Goal: Find specific page/section: Find specific page/section

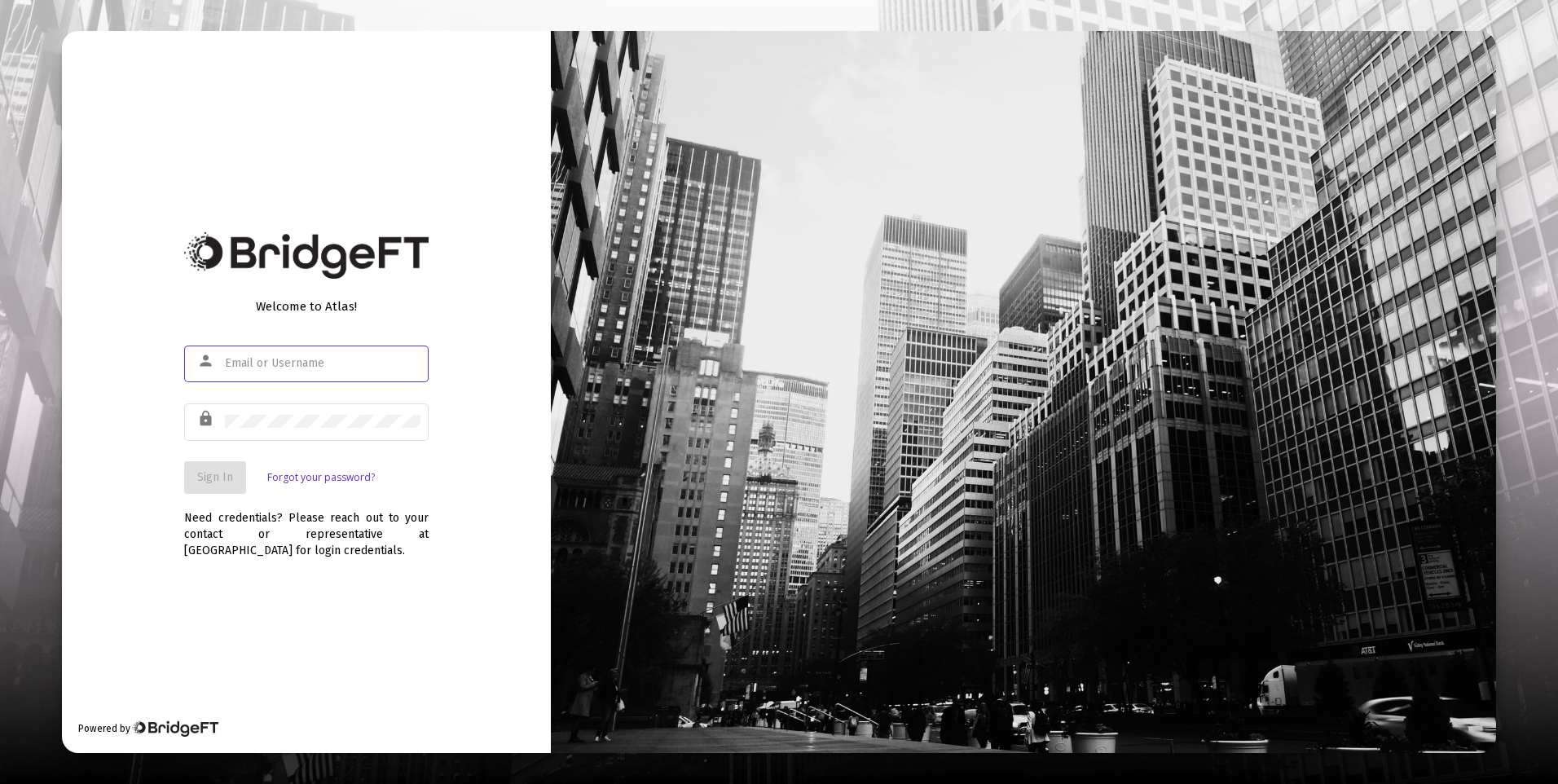
click at [310, 358] on input "text" at bounding box center [322, 364] width 195 height 13
type input "[PERSON_NAME][EMAIL_ADDRESS][DOMAIN_NAME]"
click at [227, 476] on span "Sign In" at bounding box center [214, 476] width 36 height 14
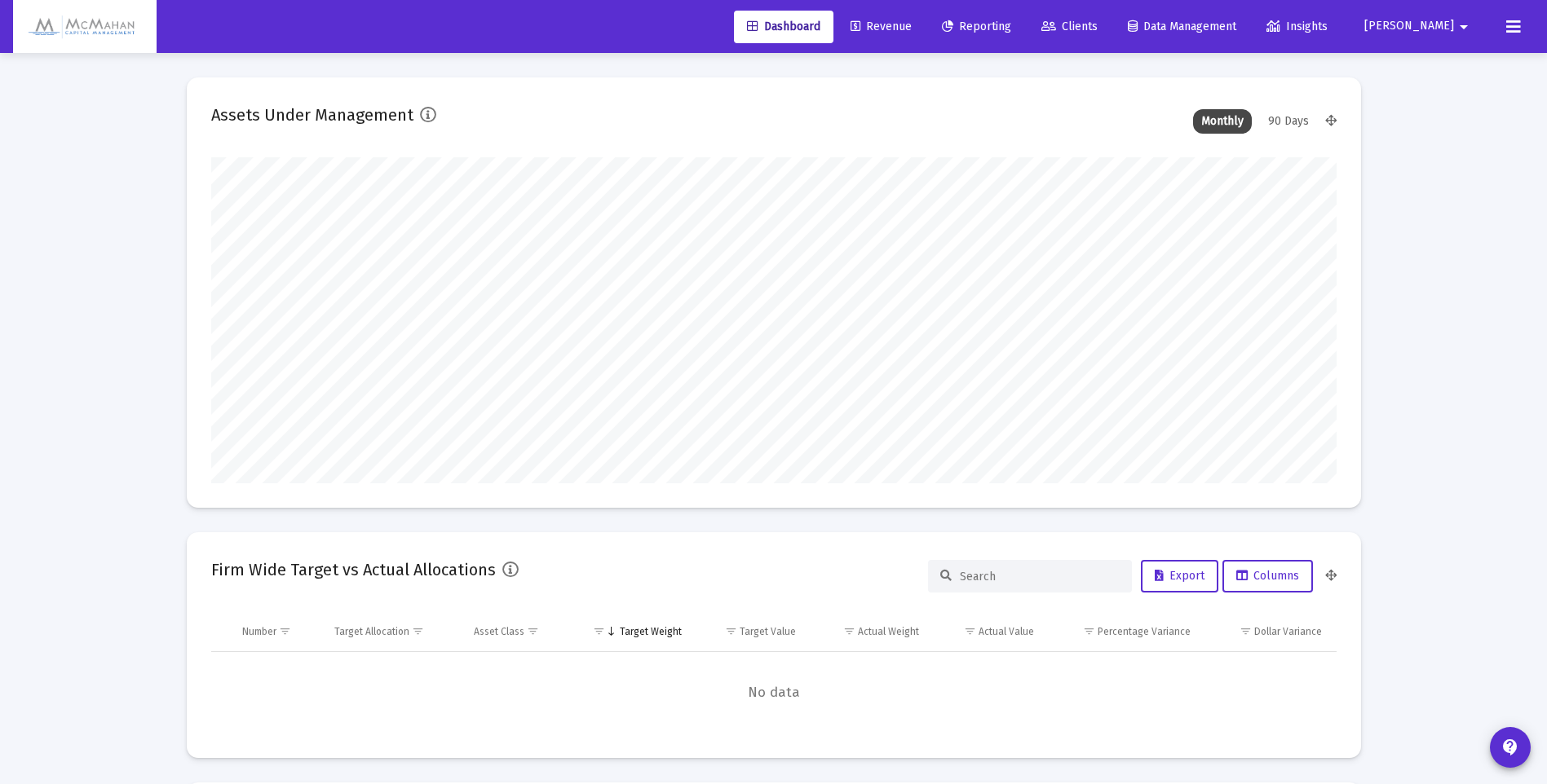
type input "[DATE]"
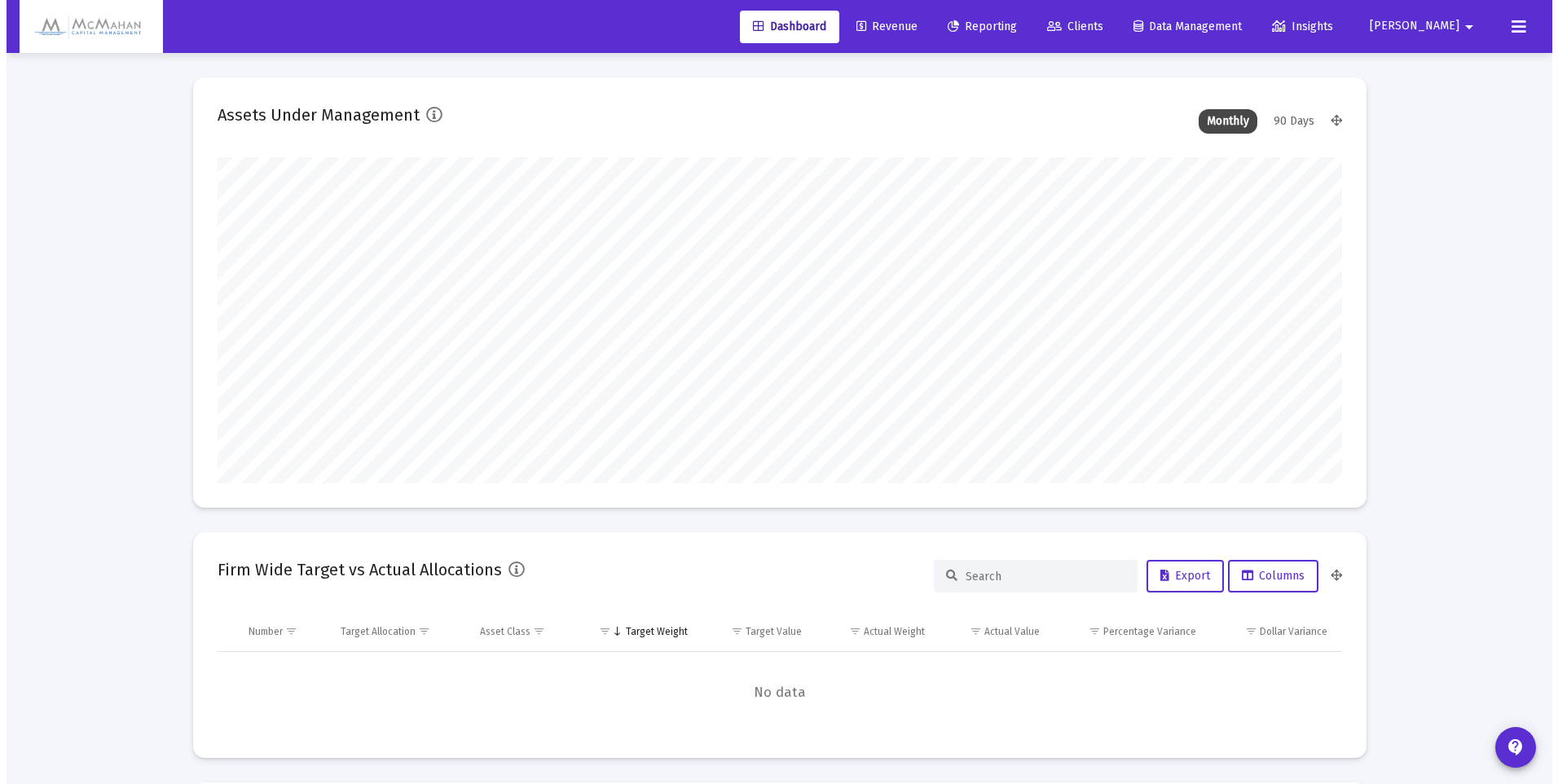
scroll to position [326, 526]
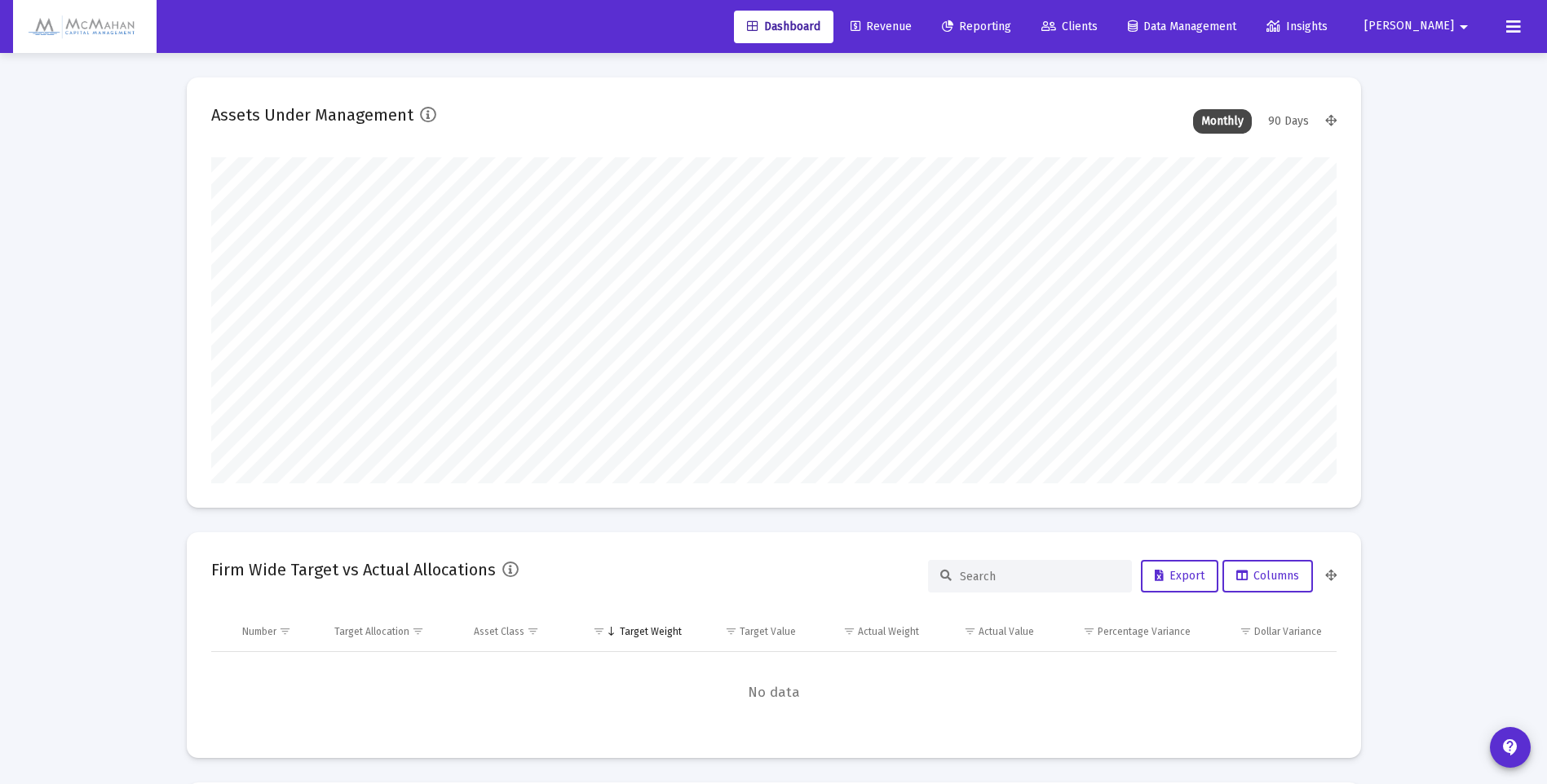
click at [912, 27] on span "Revenue" at bounding box center [881, 26] width 61 height 14
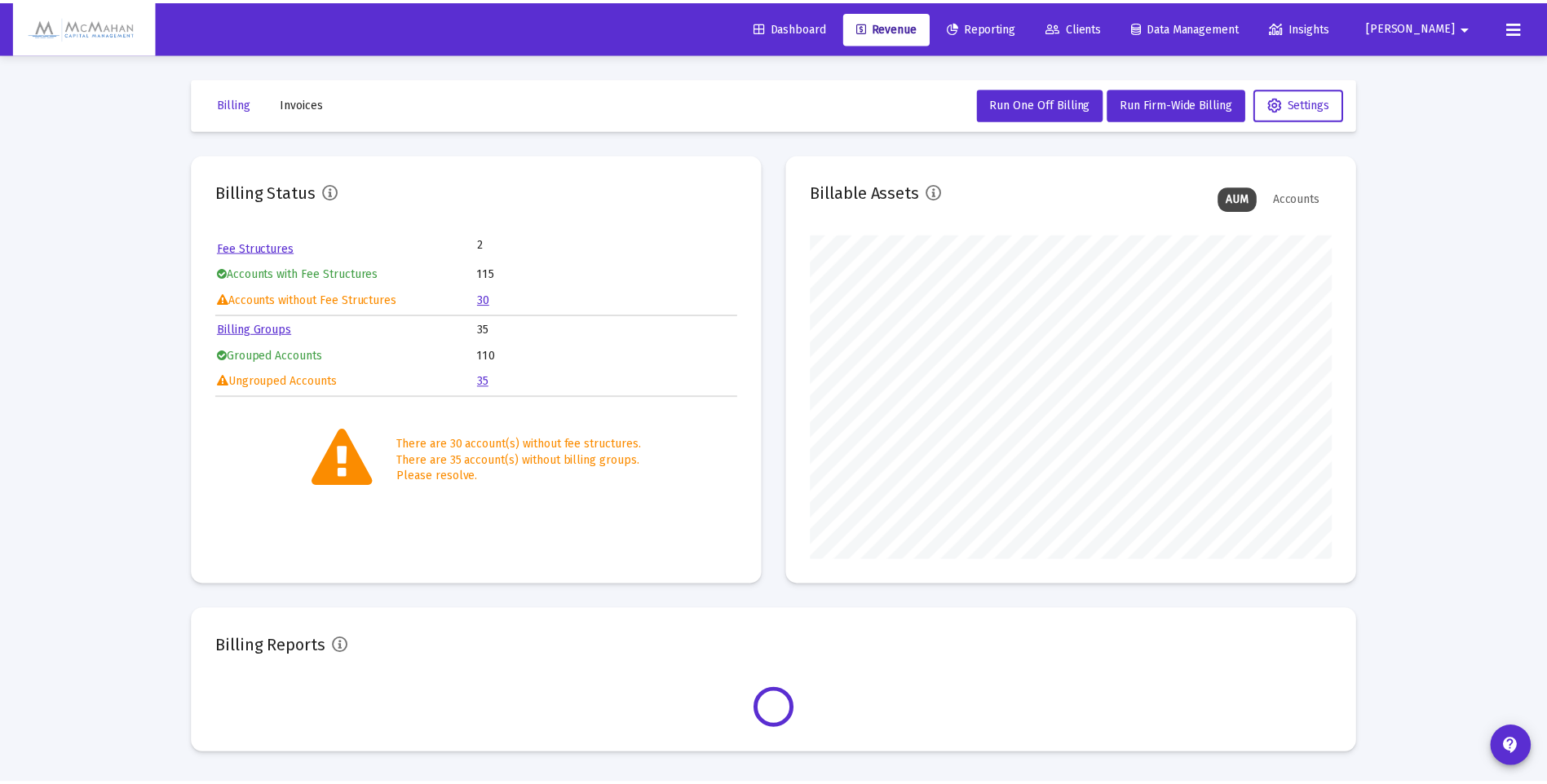
scroll to position [326, 526]
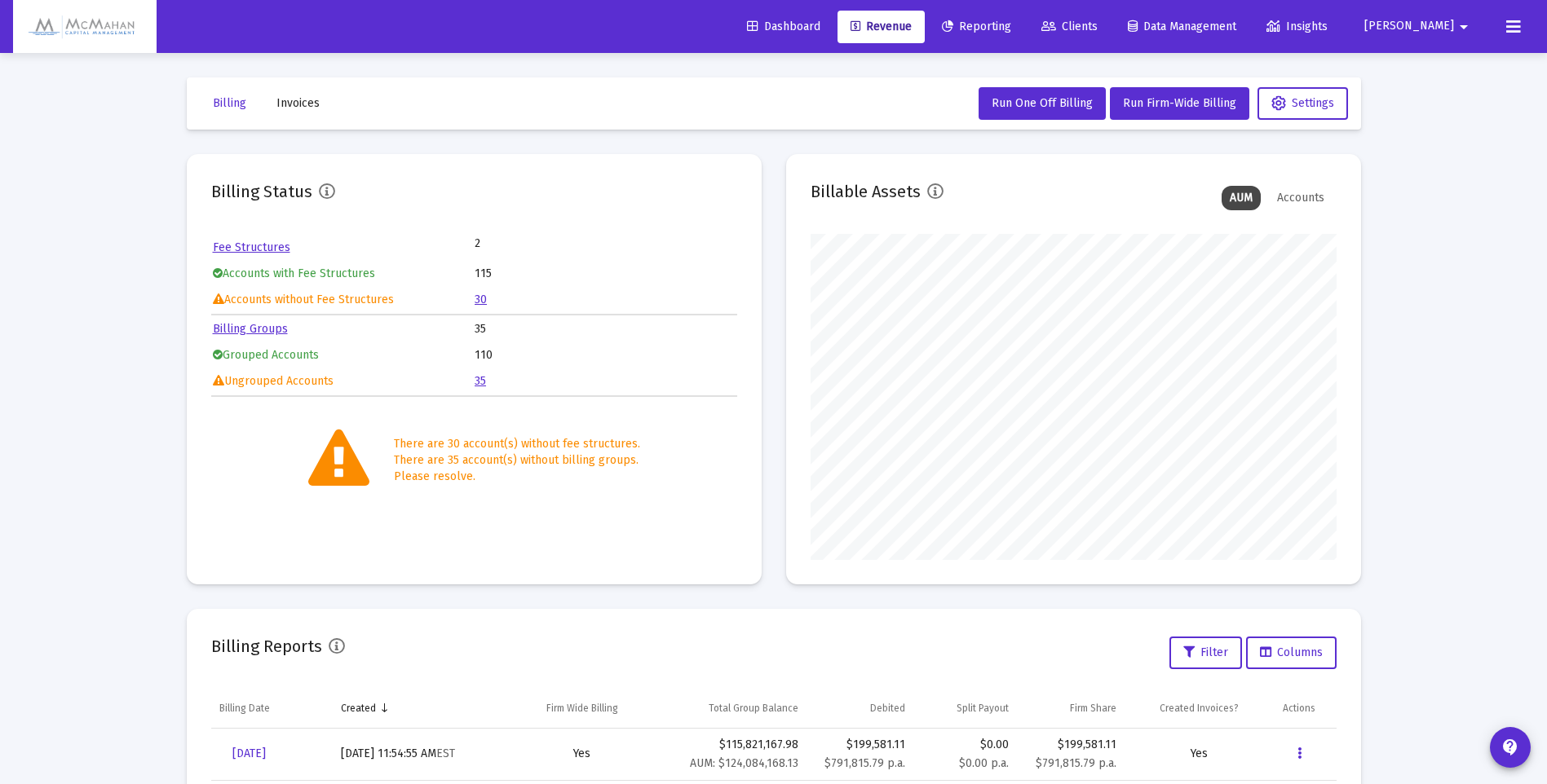
click at [478, 380] on link "35" at bounding box center [480, 380] width 11 height 14
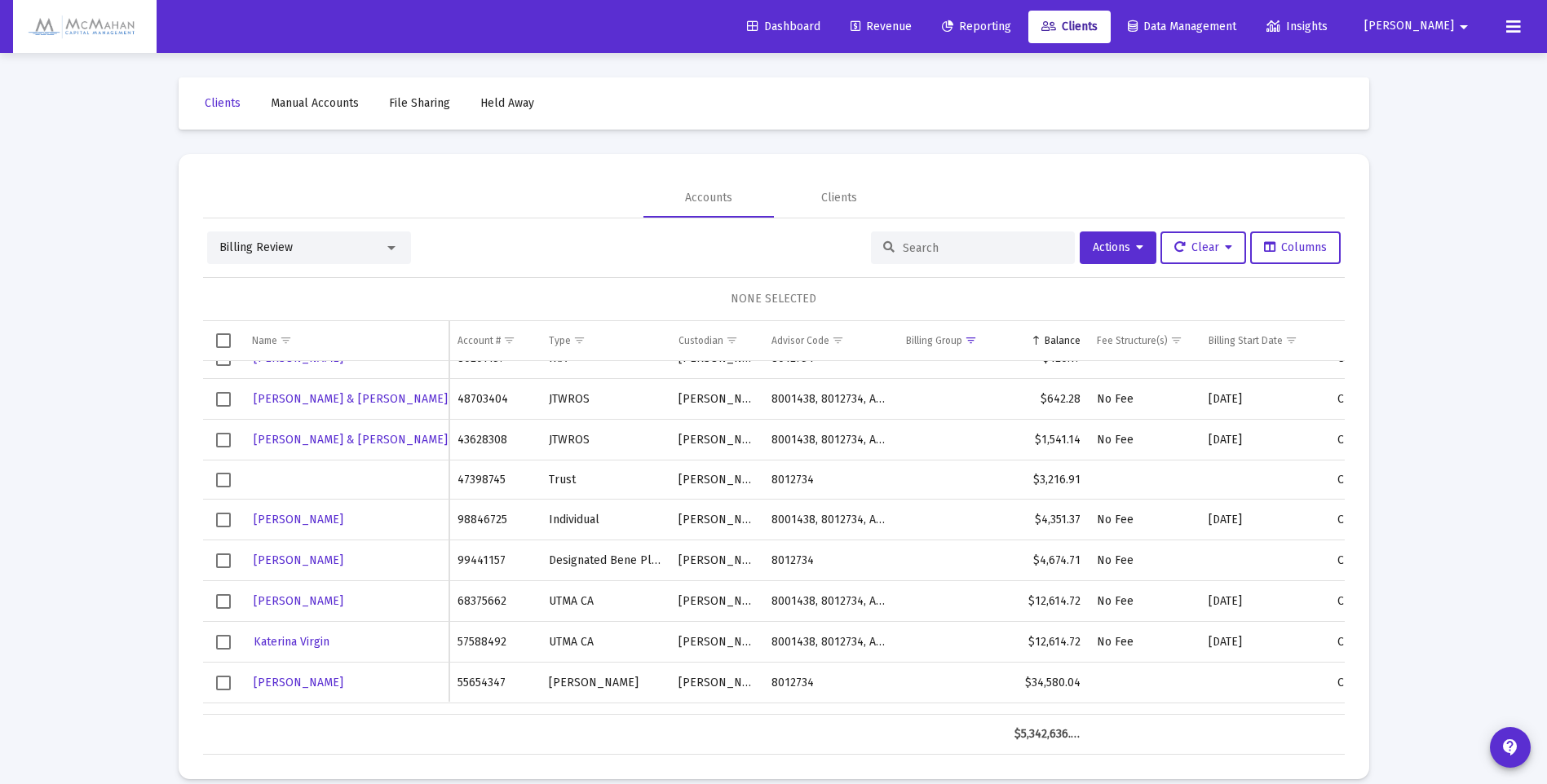
click at [912, 26] on span "Revenue" at bounding box center [881, 26] width 61 height 14
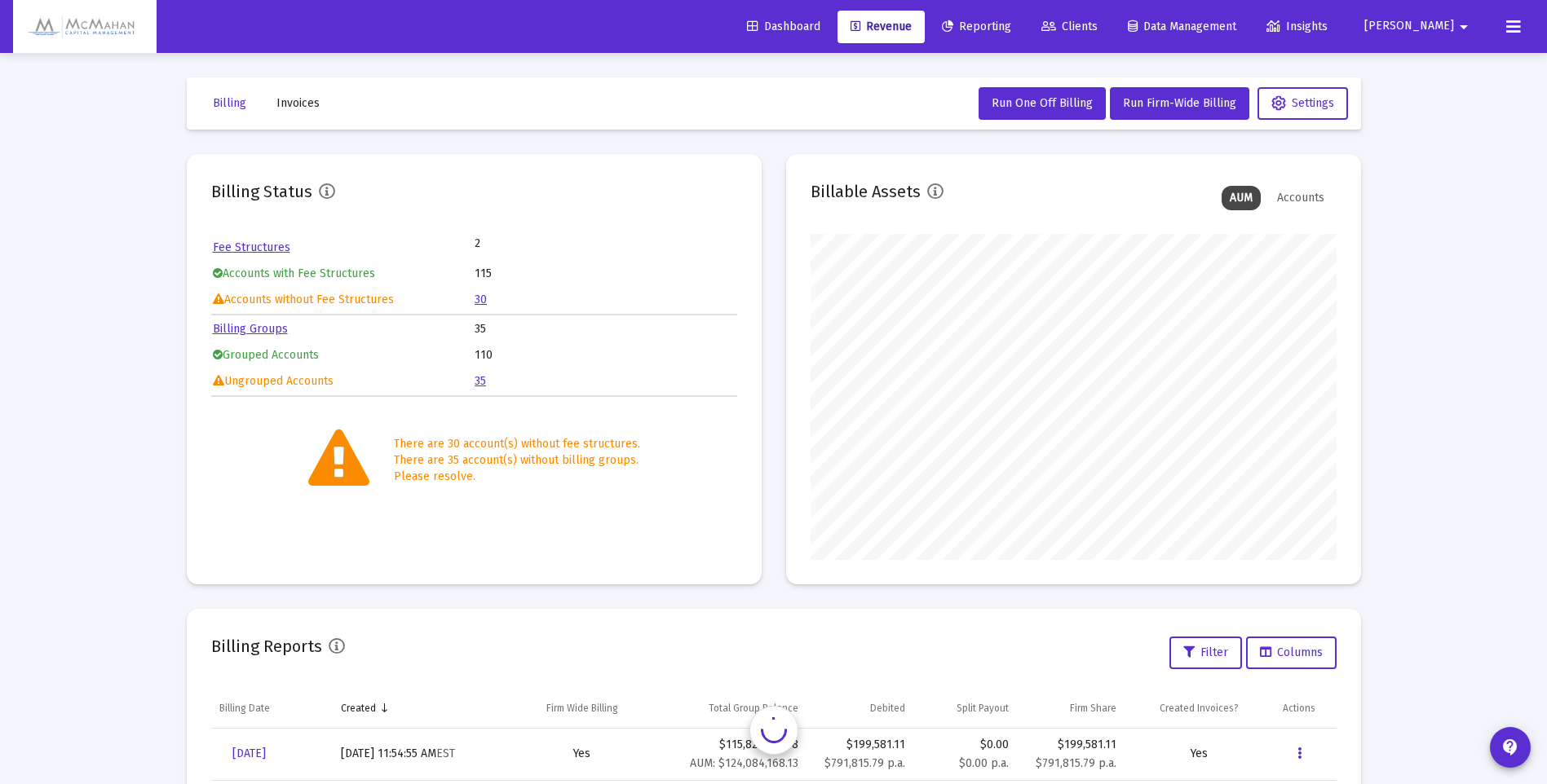
scroll to position [326, 526]
click at [269, 329] on link "Billing Groups" at bounding box center [250, 328] width 75 height 14
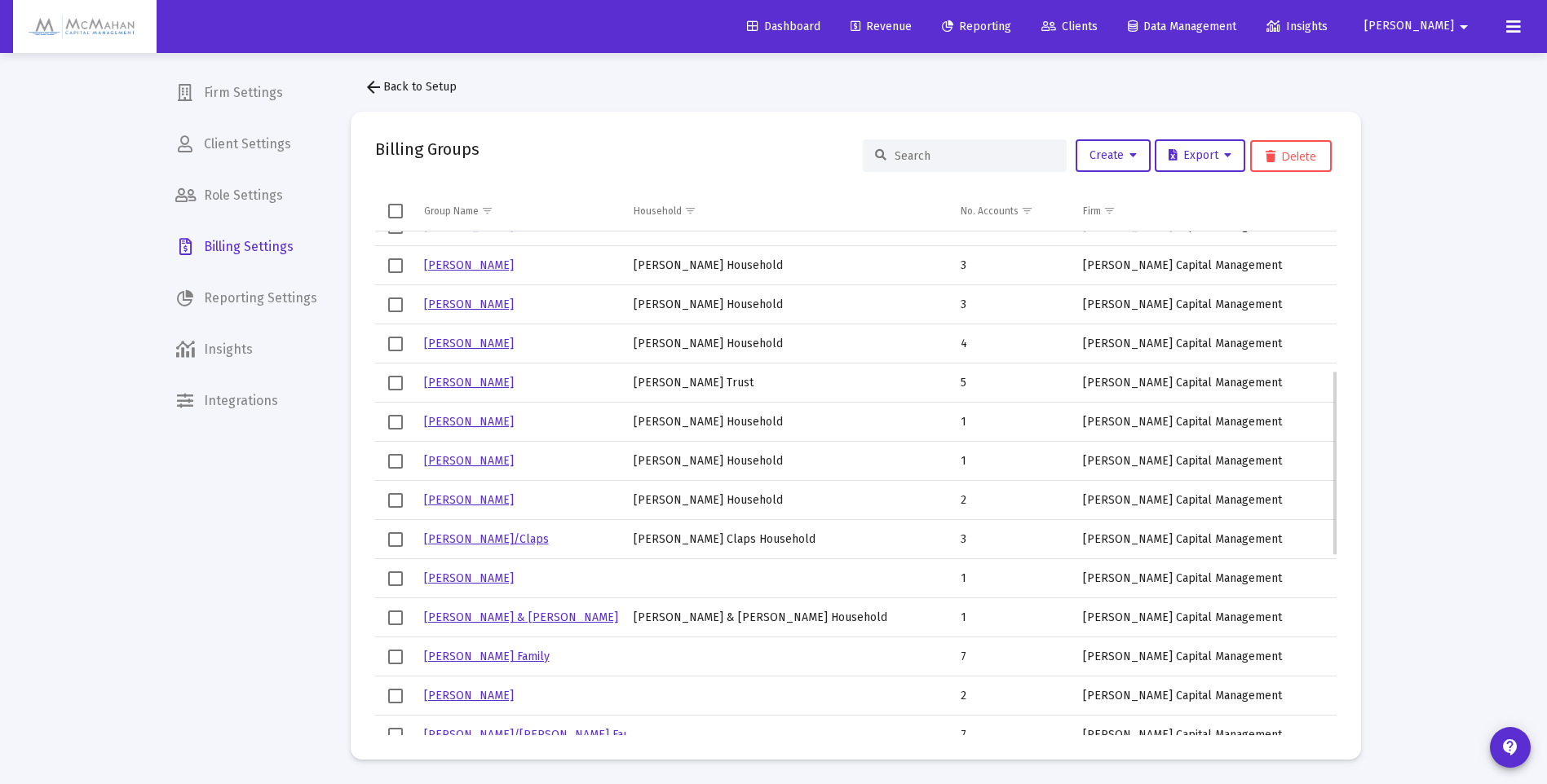
scroll to position [132, 0]
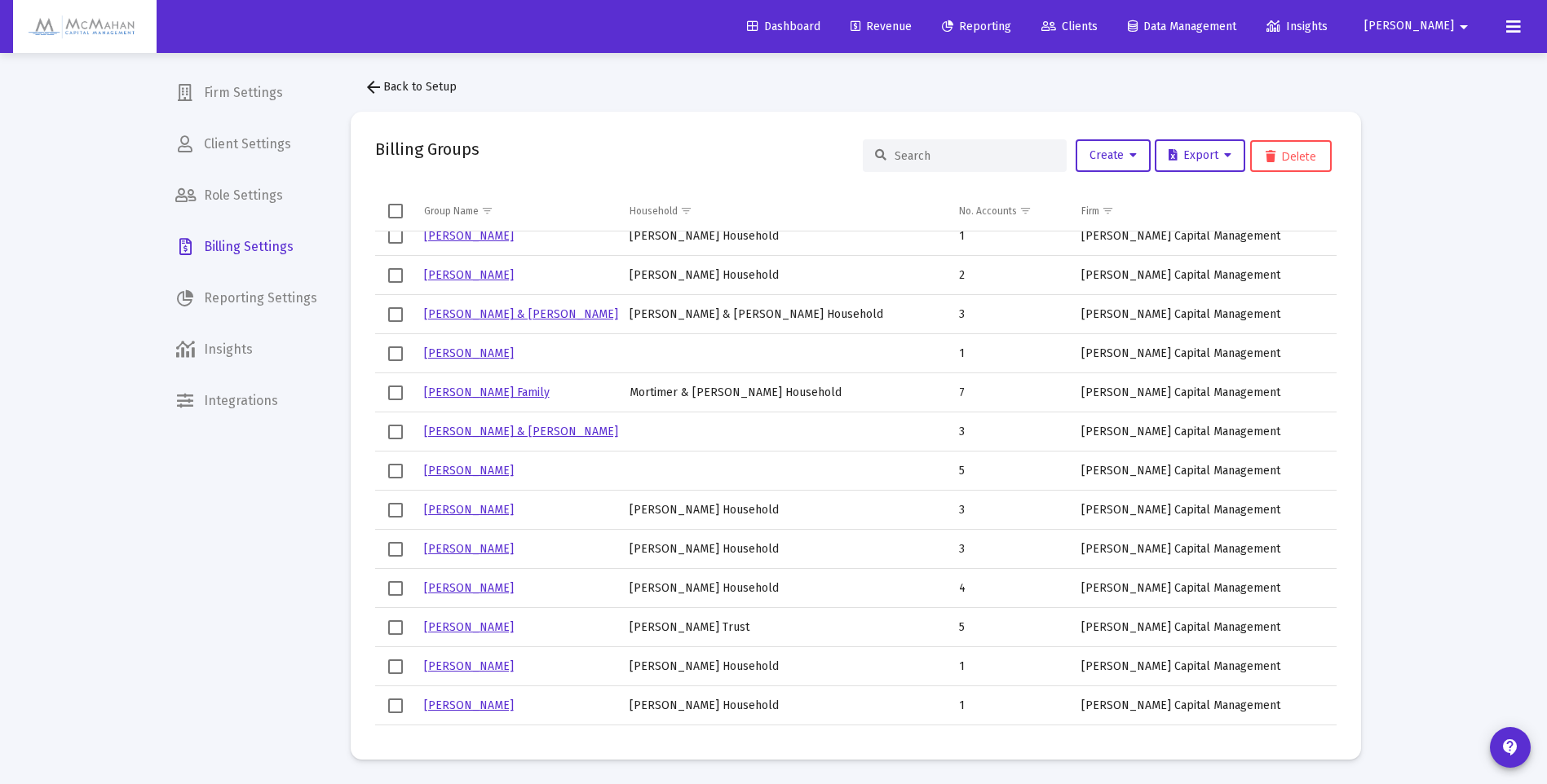
click at [912, 27] on span "Revenue" at bounding box center [881, 26] width 61 height 14
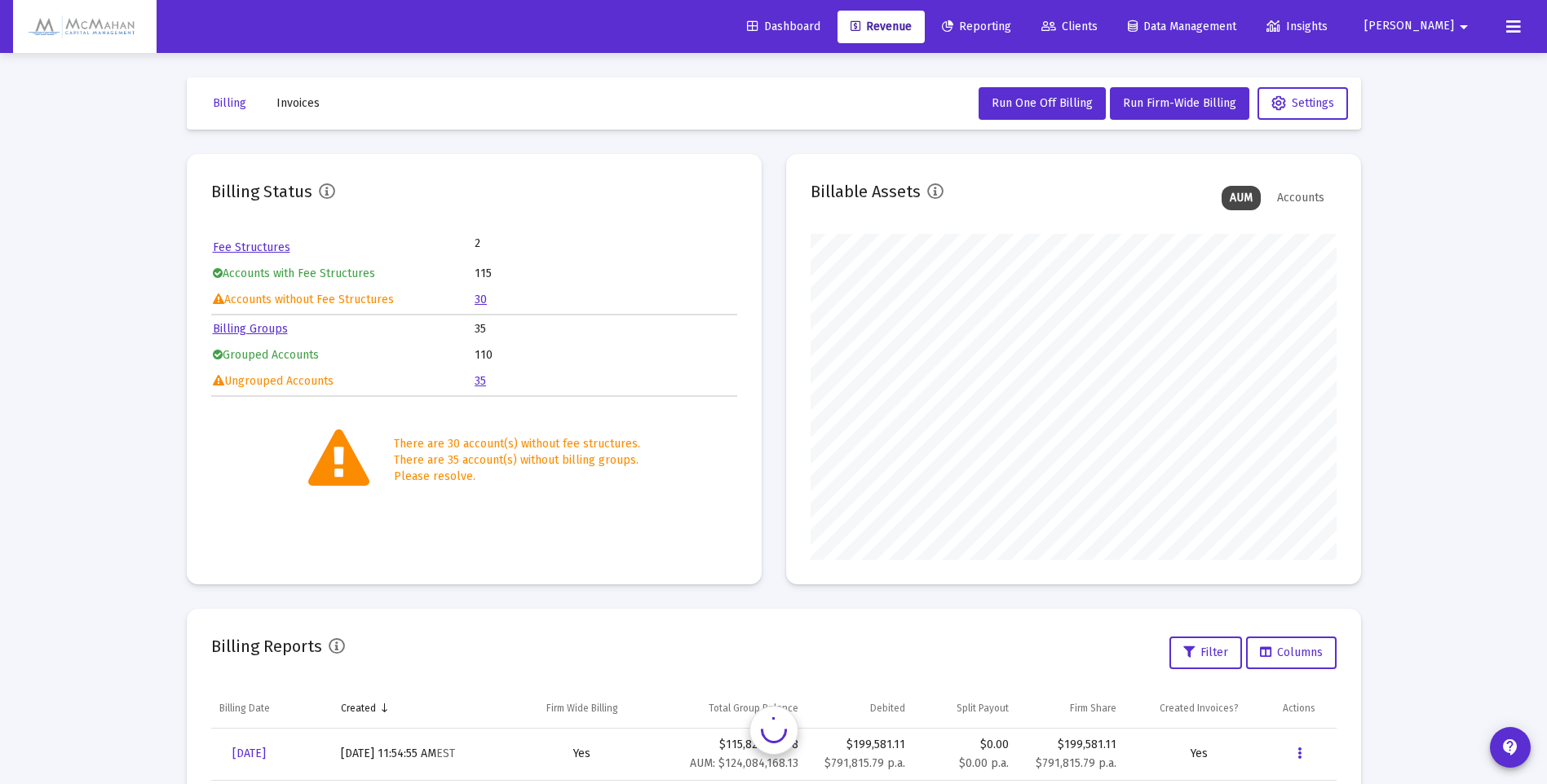
scroll to position [326, 526]
click at [479, 299] on link "30" at bounding box center [480, 299] width 12 height 14
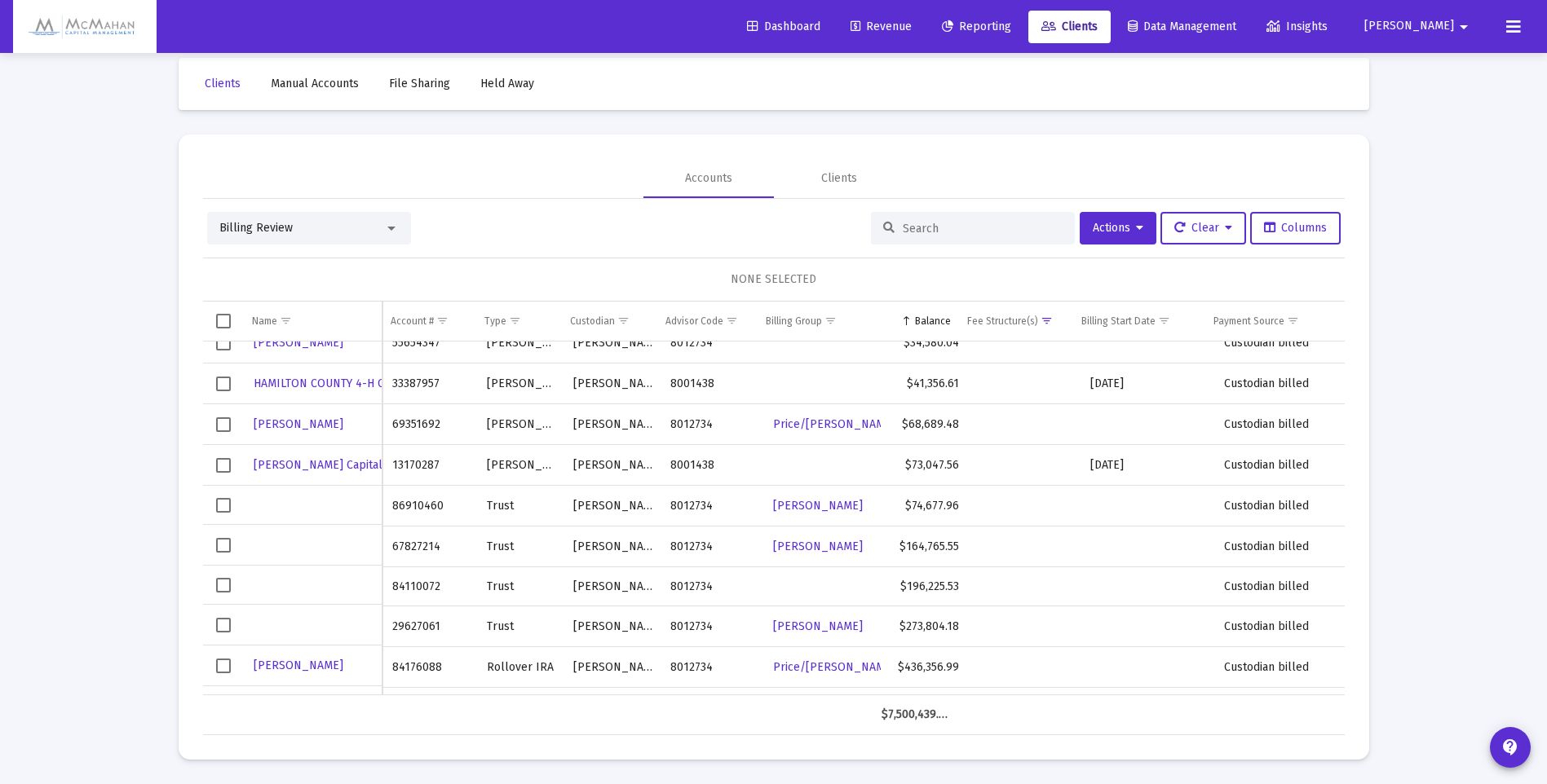
scroll to position [619, 0]
